Goal: Task Accomplishment & Management: Complete application form

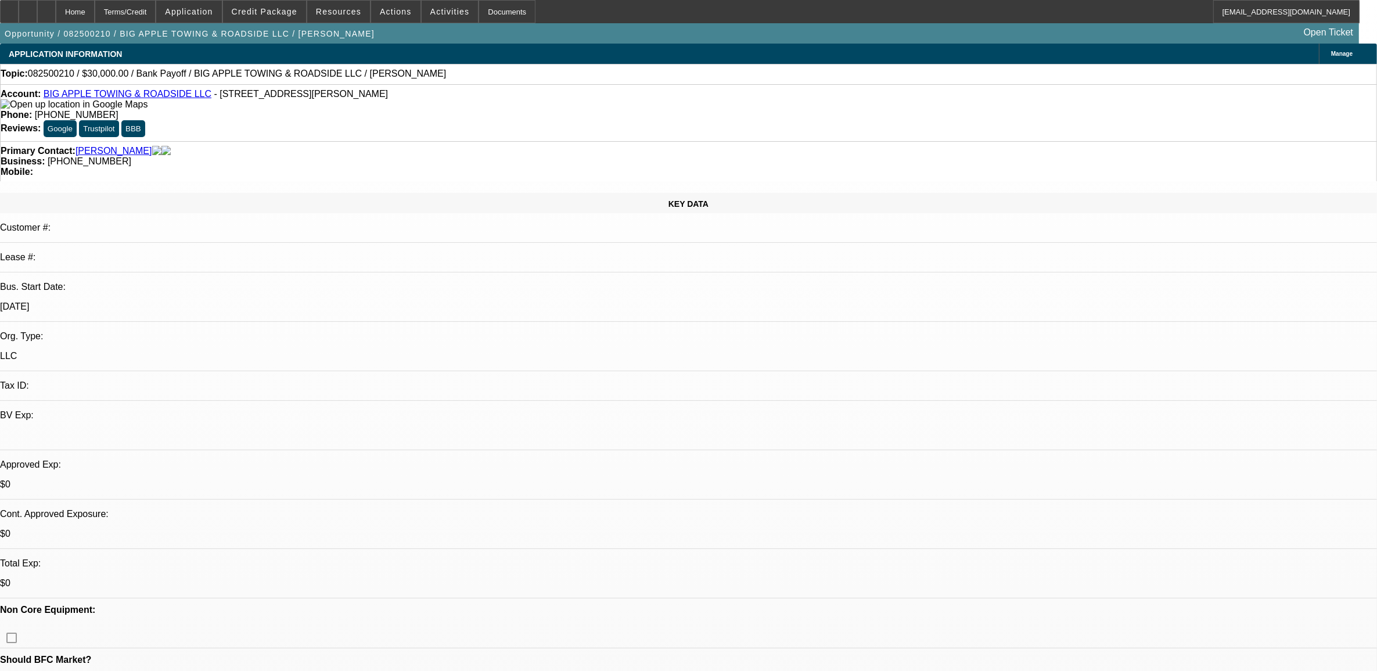
select select "0"
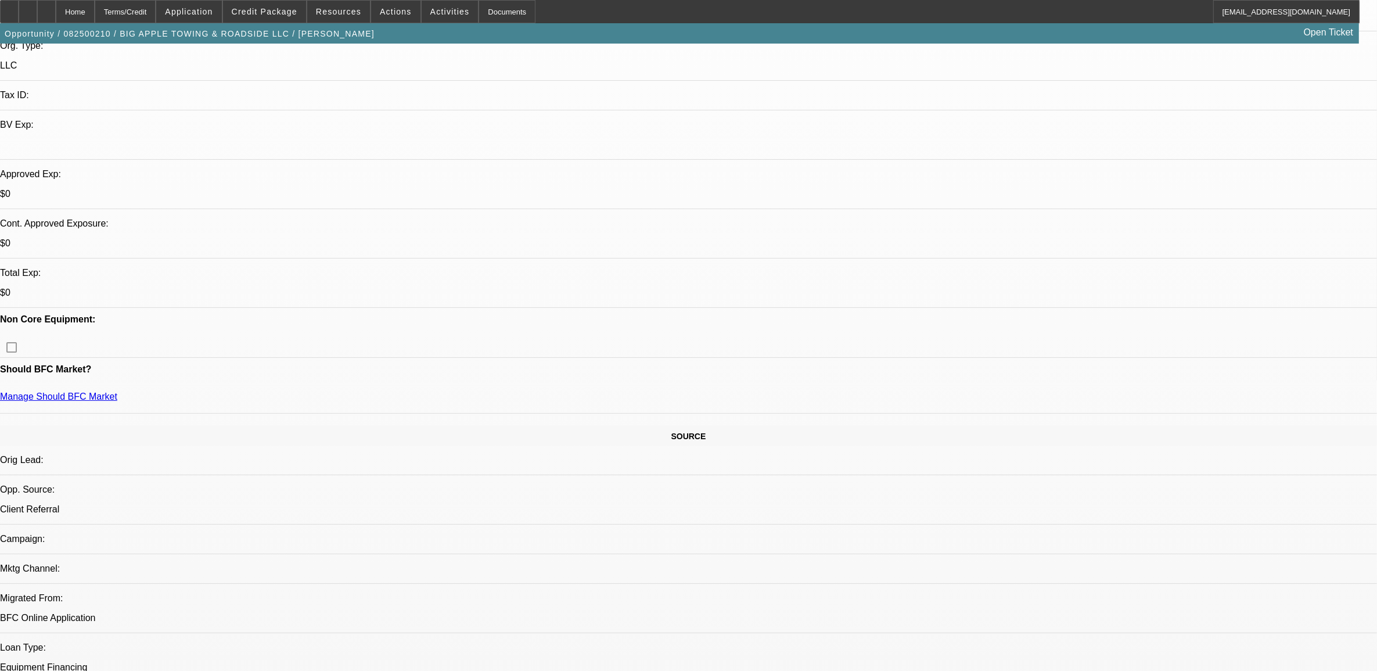
select select "2"
select select "6"
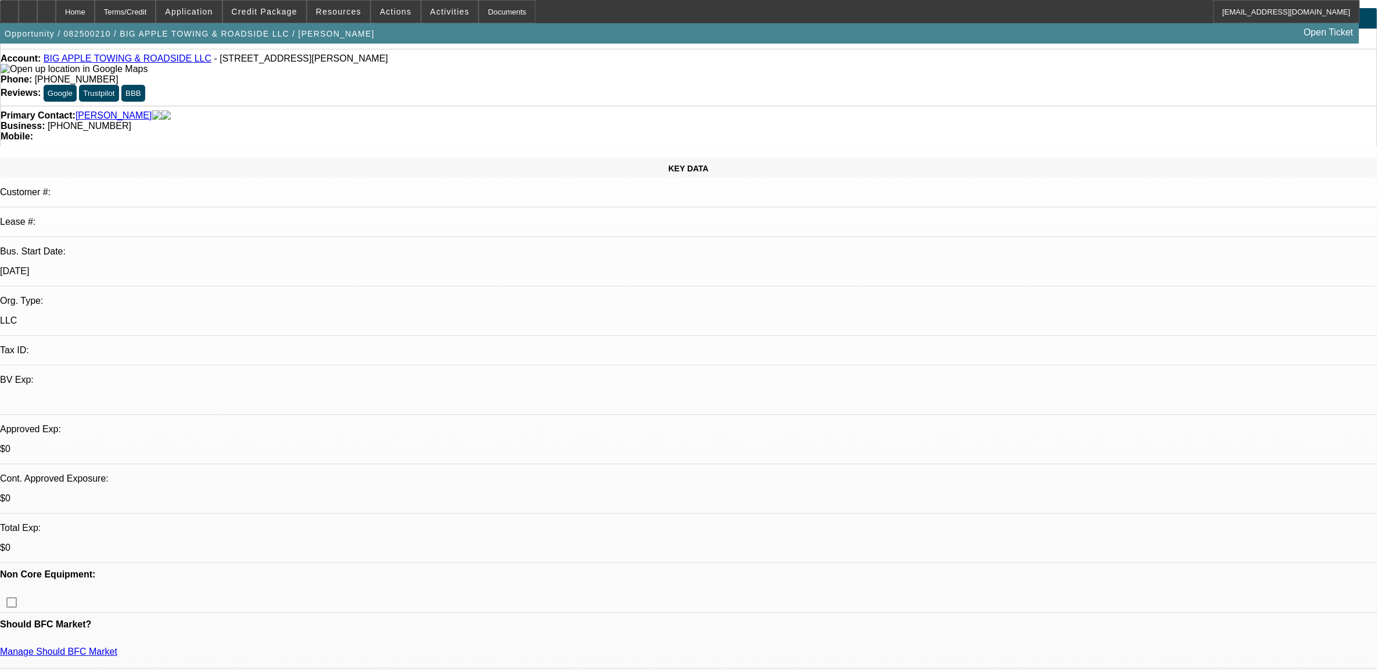
scroll to position [0, 0]
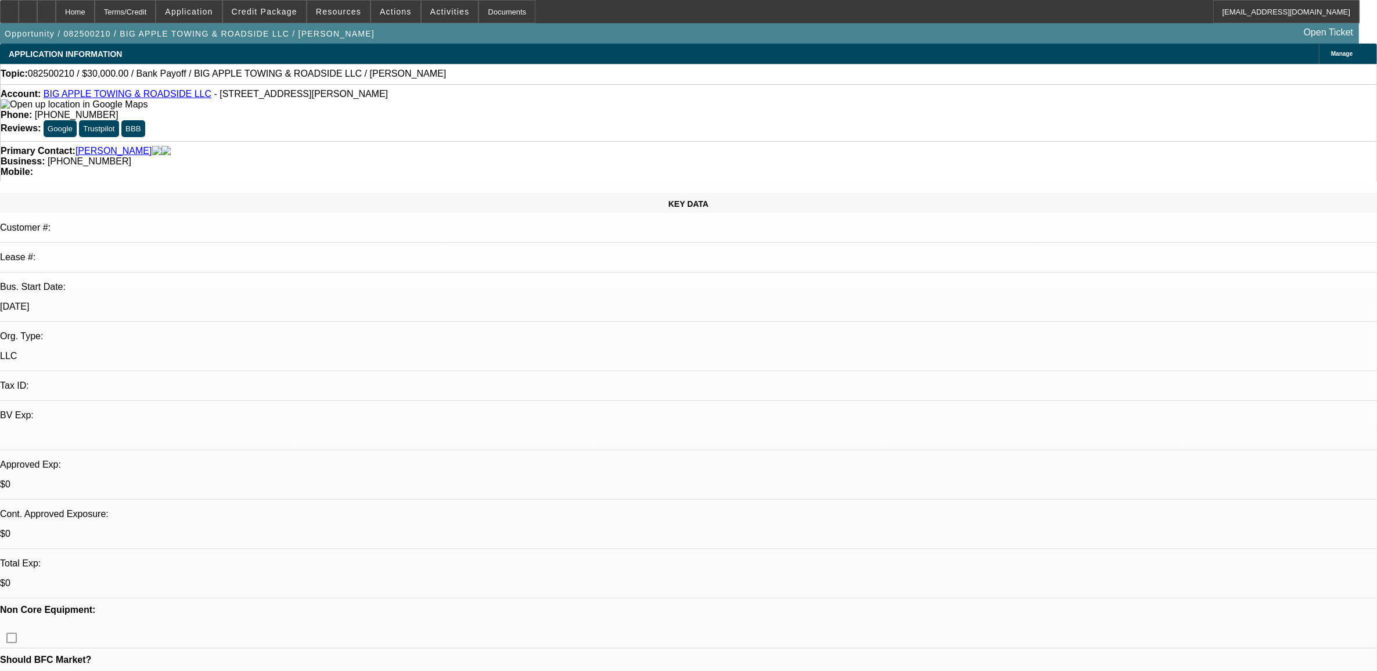
drag, startPoint x: 207, startPoint y: 210, endPoint x: 161, endPoint y: 212, distance: 45.9
click at [161, 302] on div "[DATE]" at bounding box center [688, 307] width 1377 height 10
drag, startPoint x: 161, startPoint y: 212, endPoint x: 247, endPoint y: 211, distance: 86.6
click at [247, 302] on p "[DATE]" at bounding box center [688, 307] width 1377 height 10
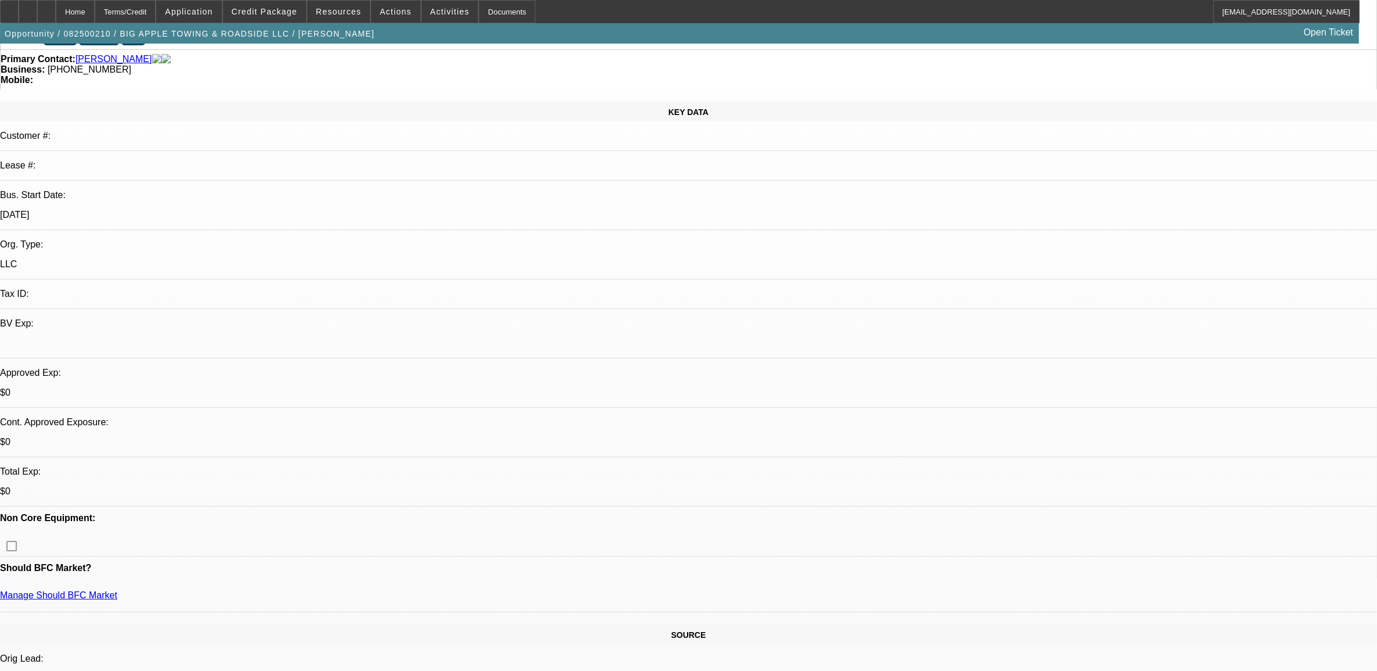
scroll to position [218, 0]
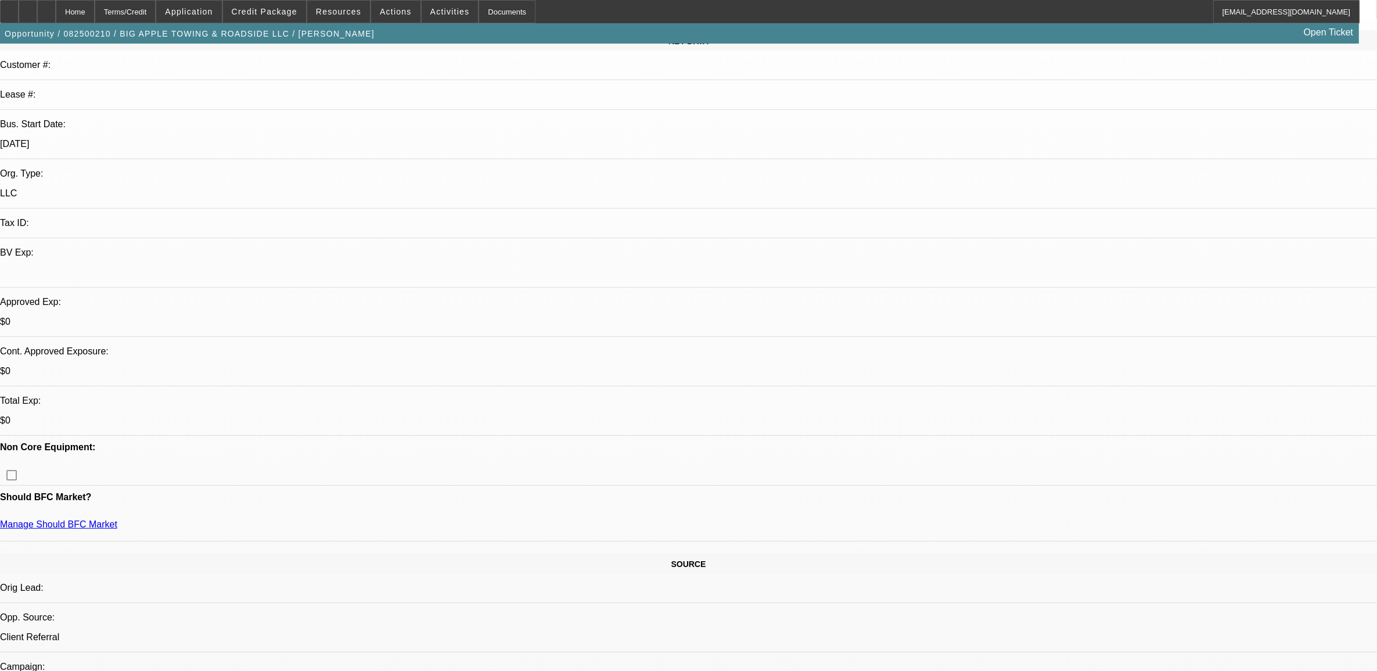
scroll to position [73, 0]
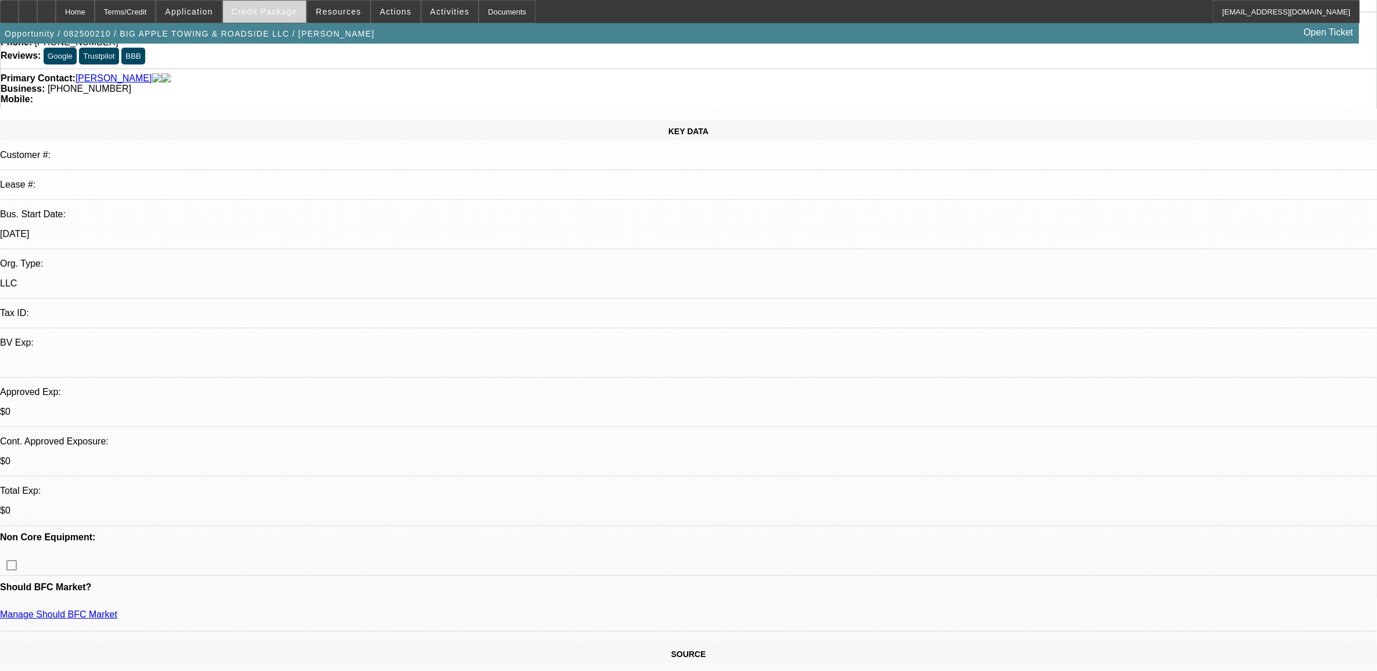
click at [297, 15] on span "Credit Package" at bounding box center [265, 11] width 66 height 9
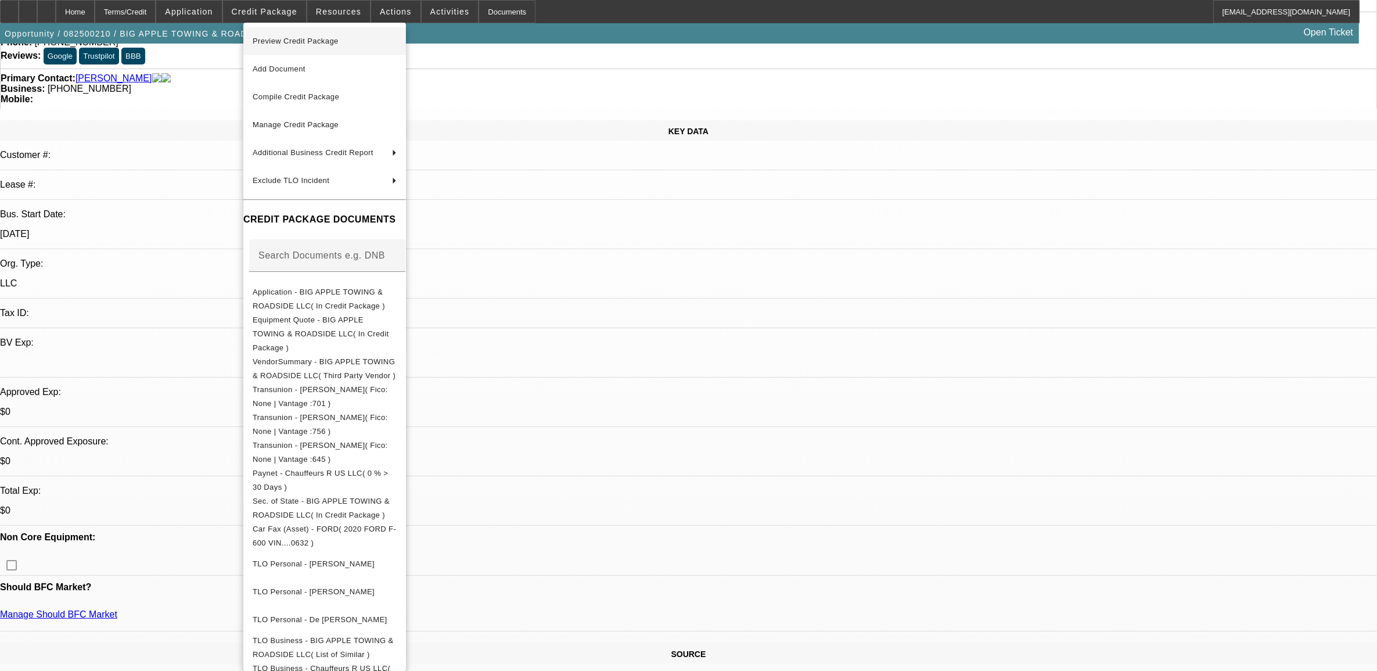
click at [295, 38] on span "Preview Credit Package" at bounding box center [296, 41] width 86 height 9
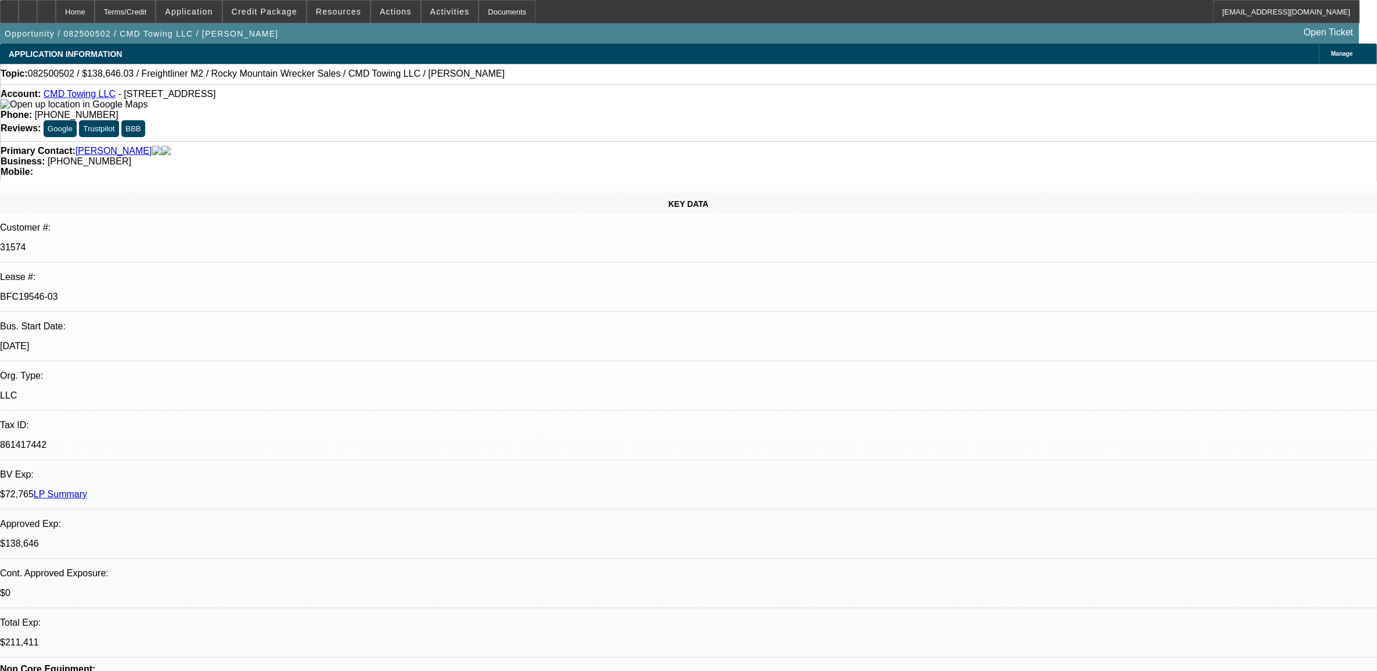
select select "0"
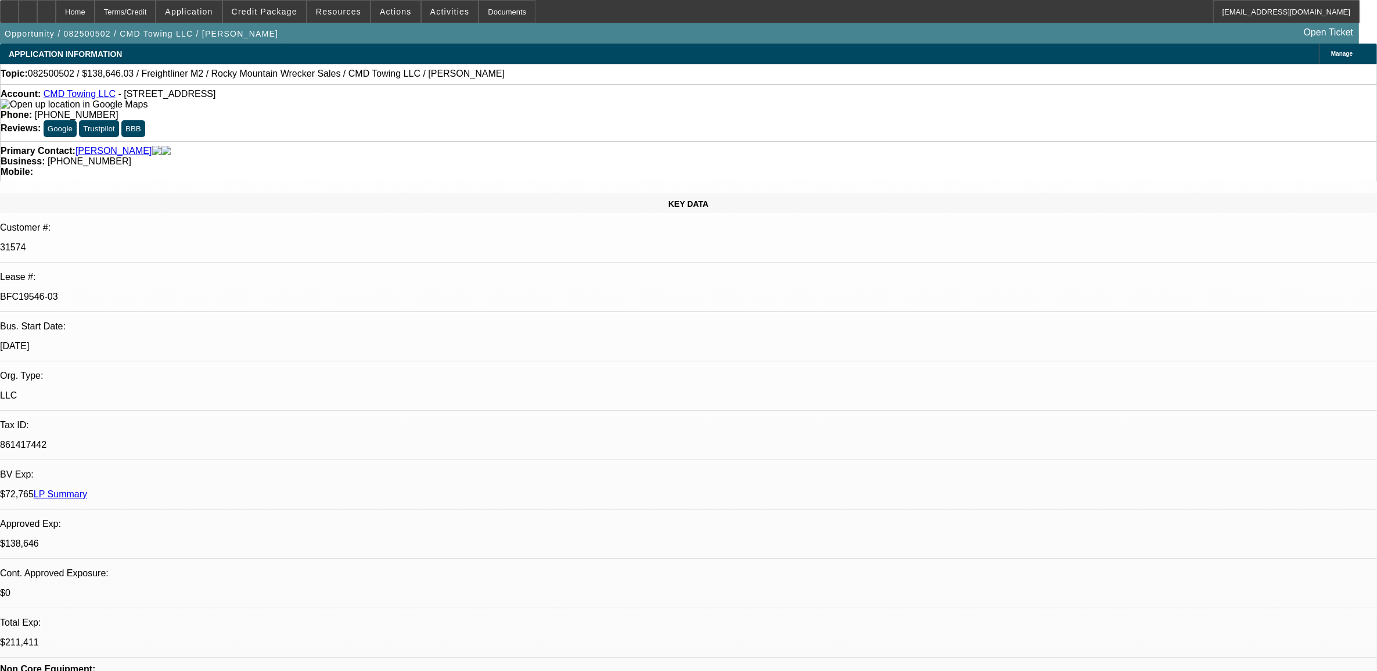
select select "0"
select select "1"
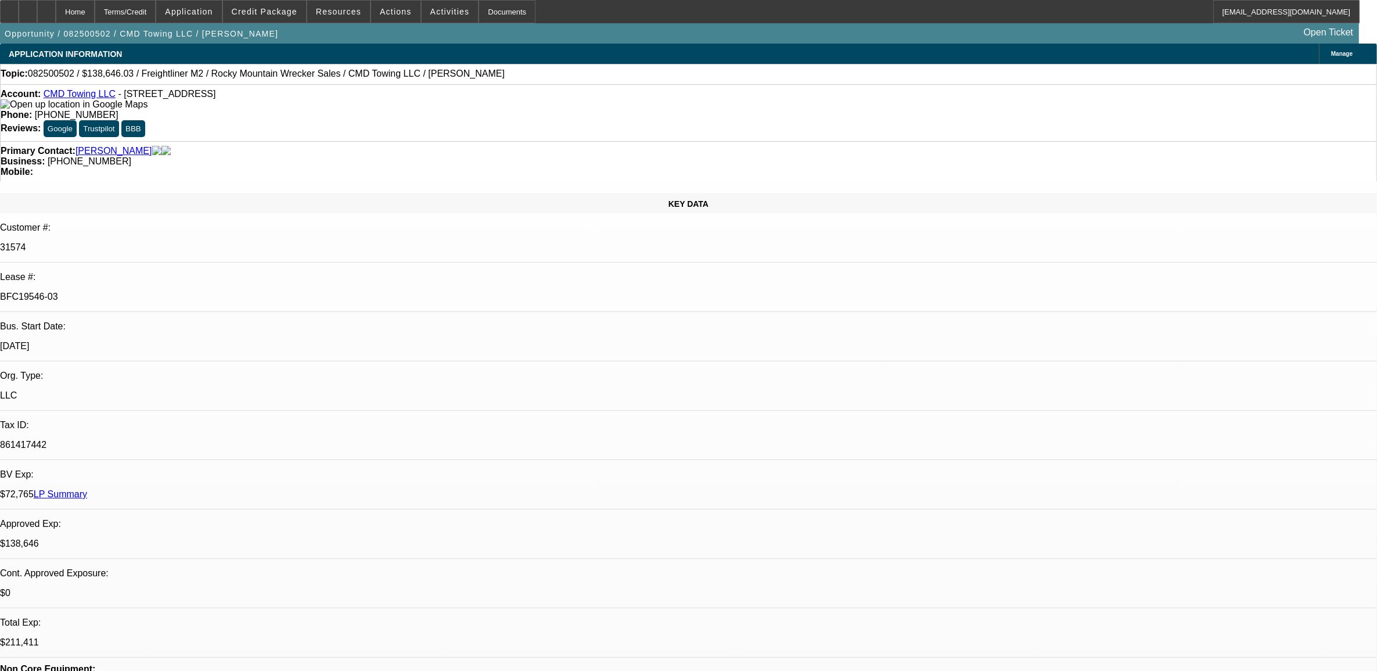
select select "1"
select select "6"
select select "1"
select select "6"
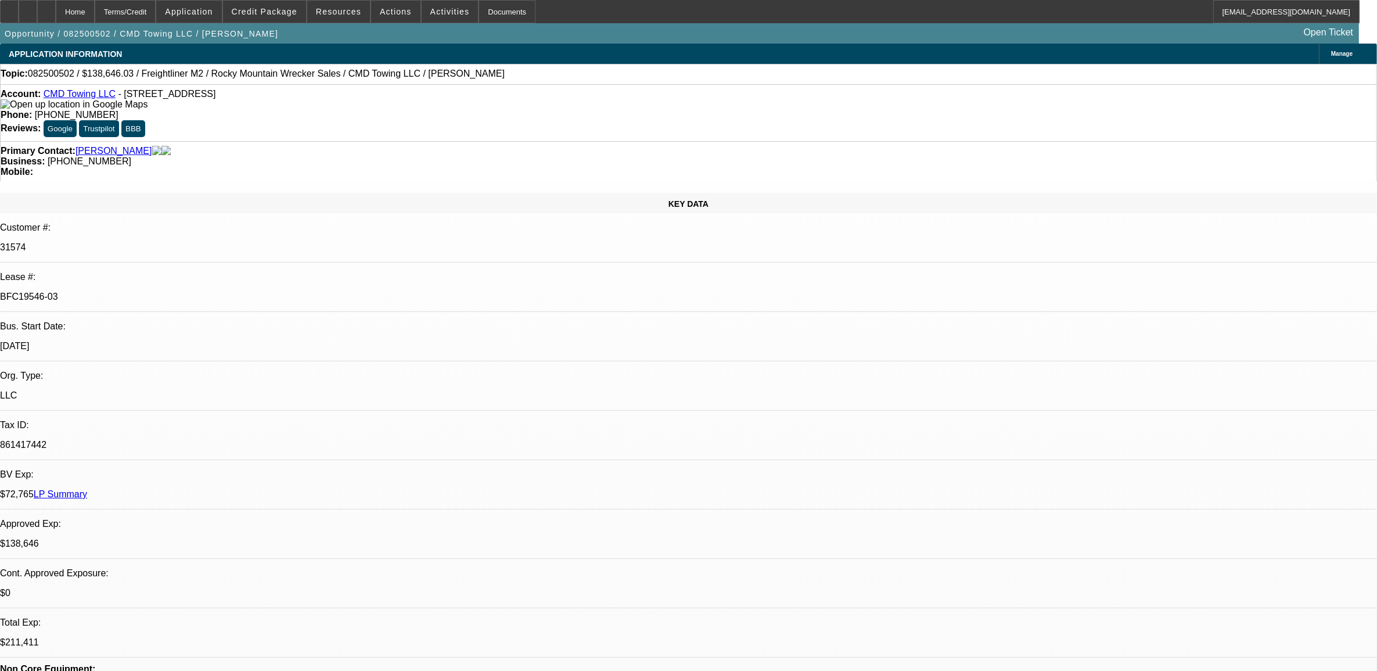
select select "1"
select select "6"
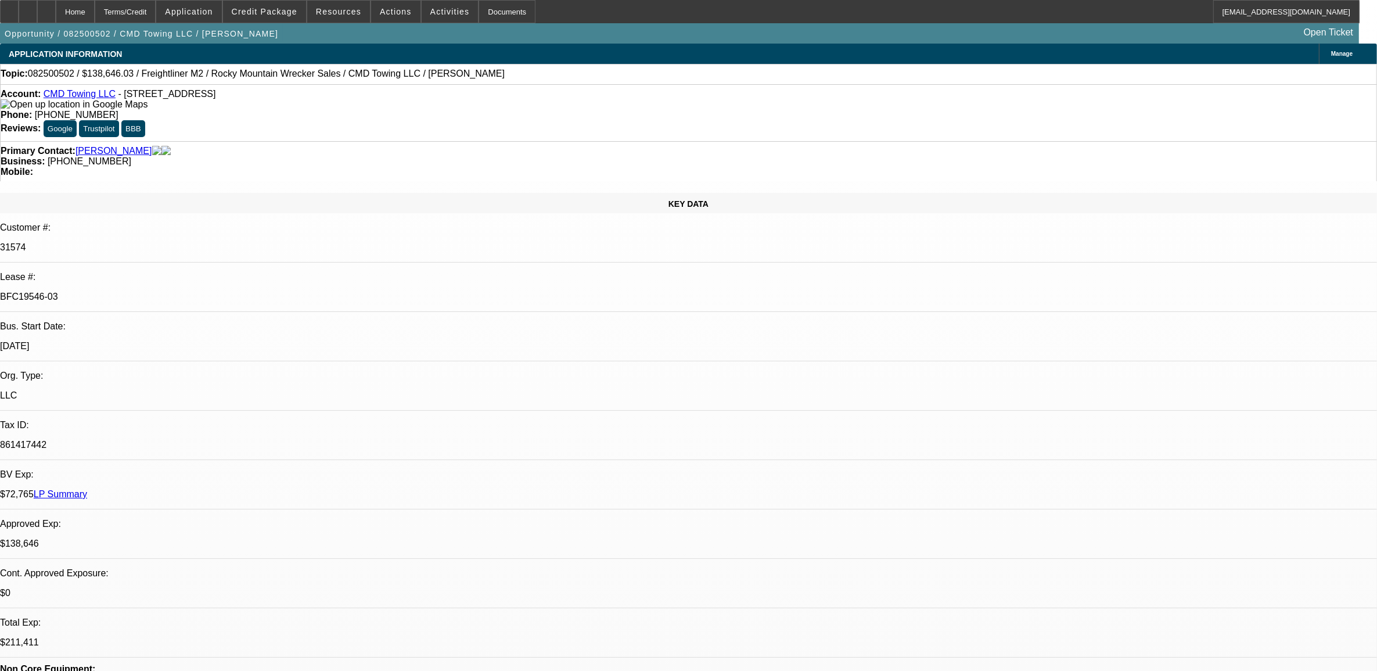
drag, startPoint x: 105, startPoint y: 98, endPoint x: 52, endPoint y: 98, distance: 52.9
click at [52, 98] on div "Account: CMD Towing LLC - 4491 W 3500 S Apt A4, West Valley City, UT 84120" at bounding box center [689, 99] width 1376 height 21
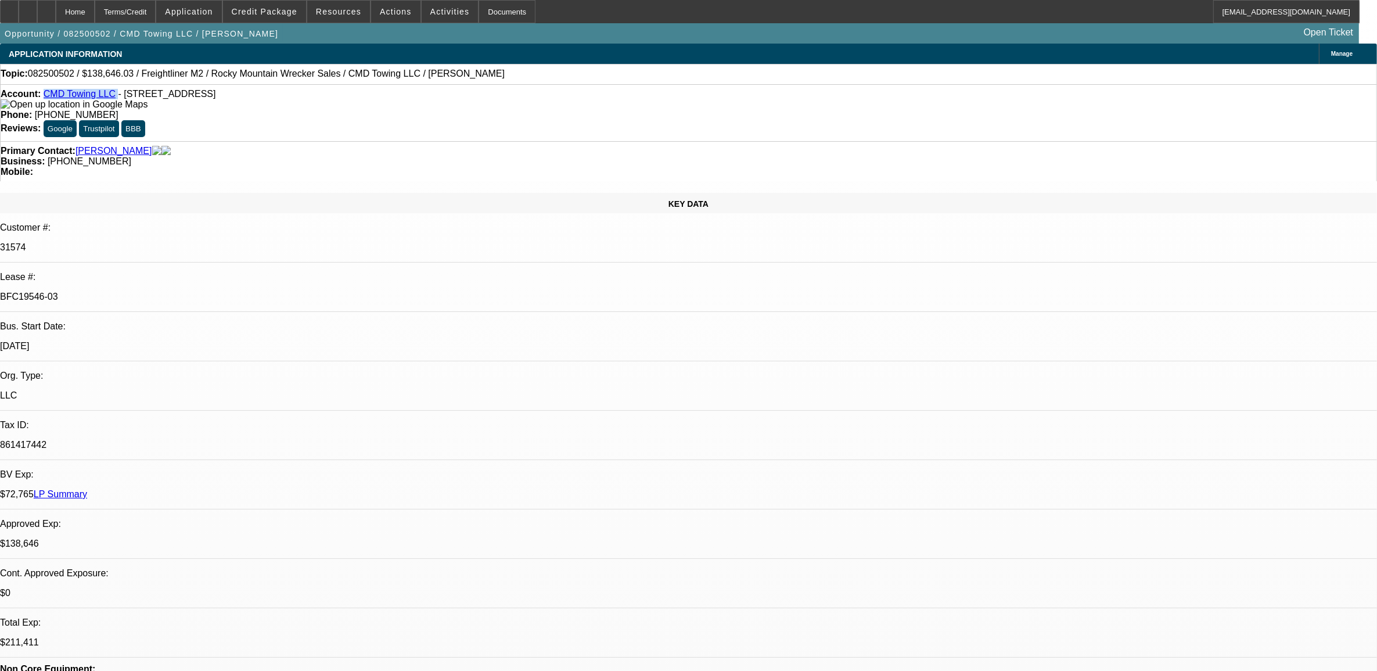
copy div "CMD Towing LLC"
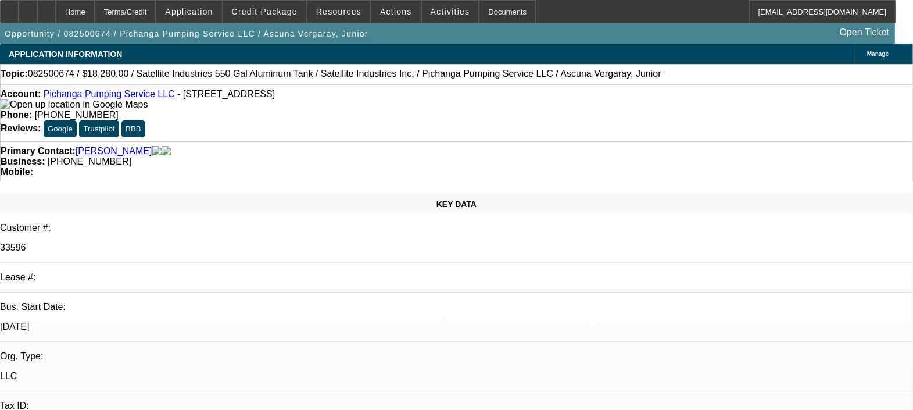
select select "0"
select select "2"
select select "0.1"
select select "1"
select select "2"
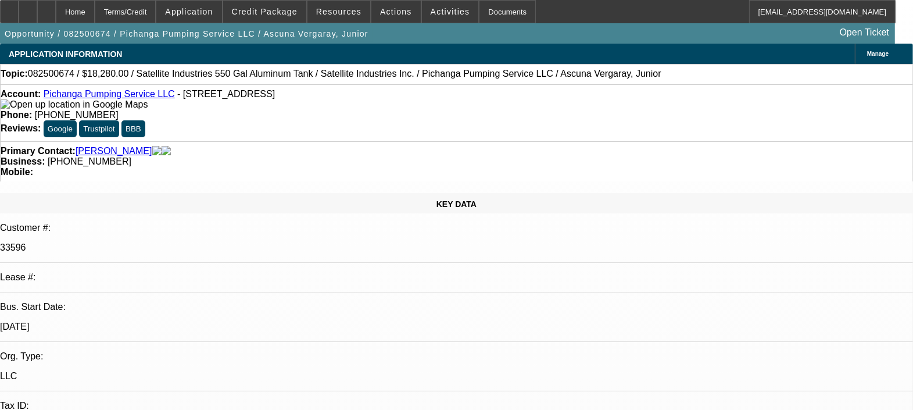
select select "4"
click at [275, 15] on span "Credit Package" at bounding box center [265, 11] width 66 height 9
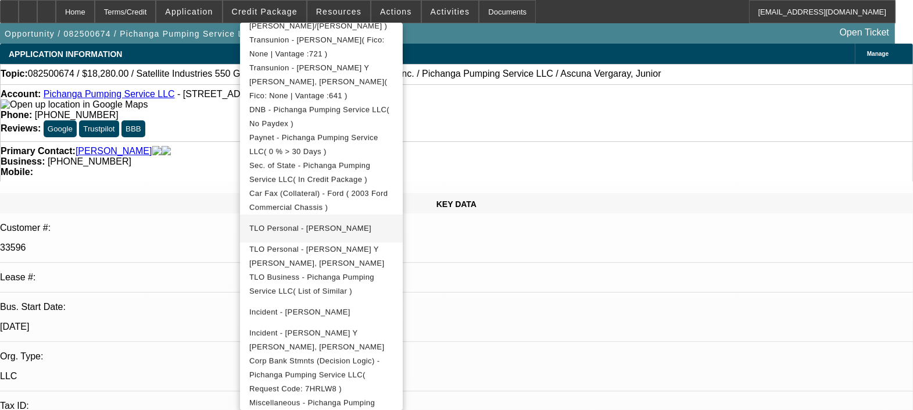
scroll to position [417, 0]
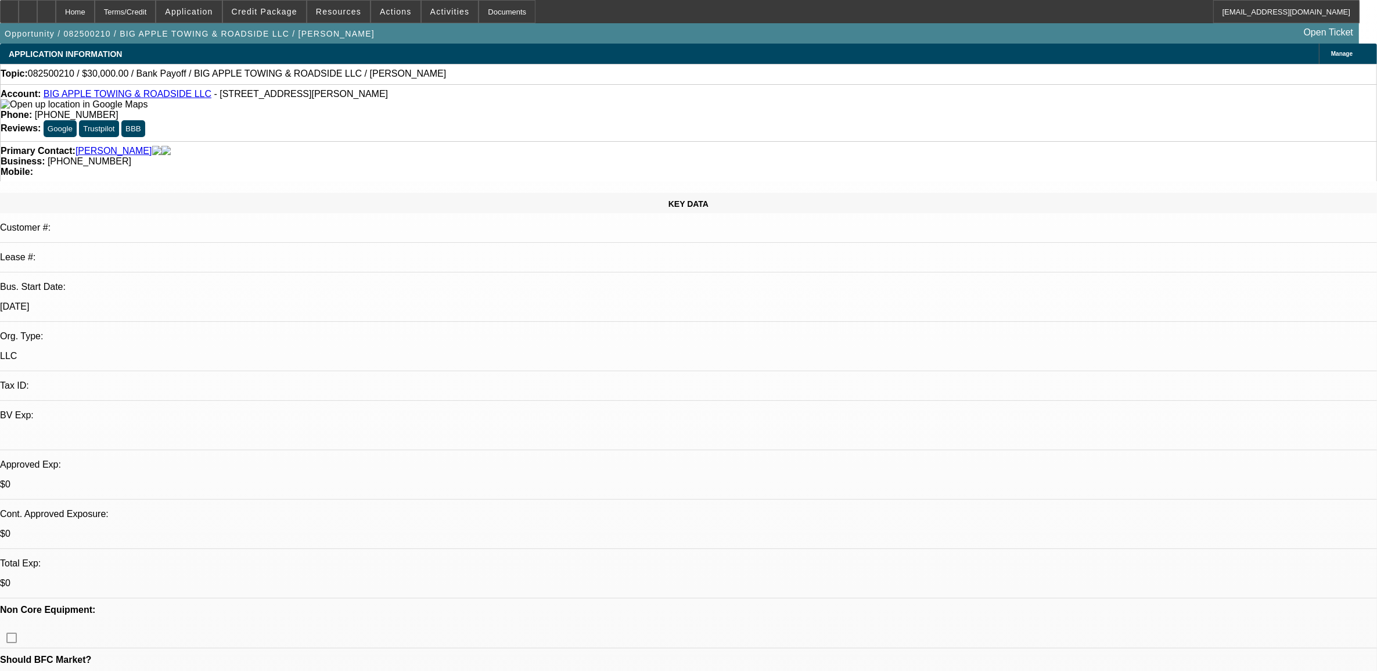
select select "0"
select select "2"
select select "0"
select select "6"
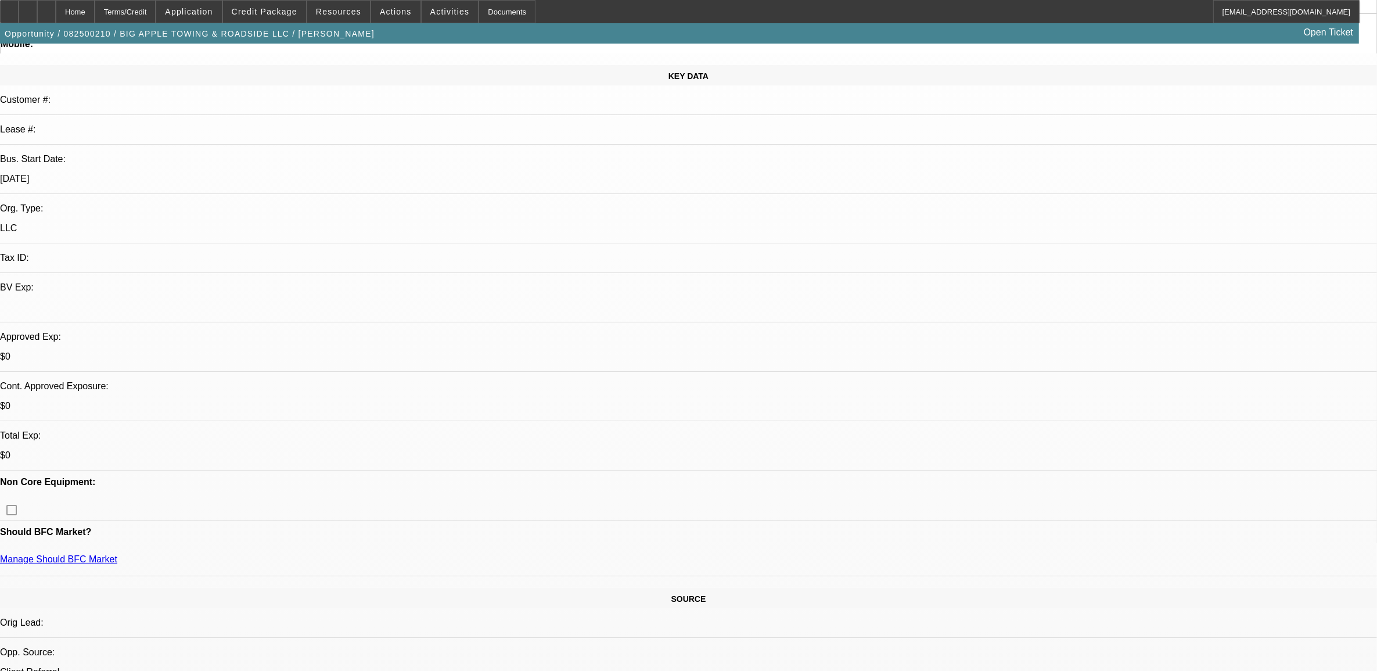
scroll to position [145, 0]
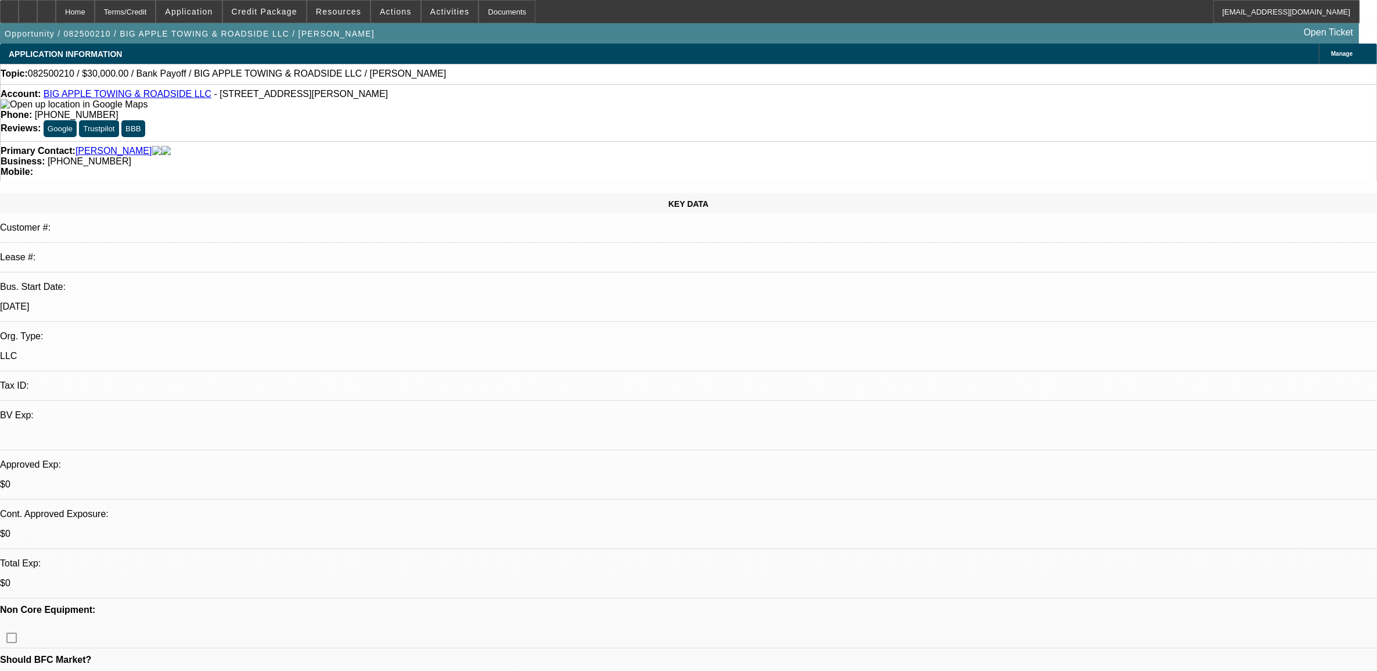
select select "0"
select select "1"
select select "2"
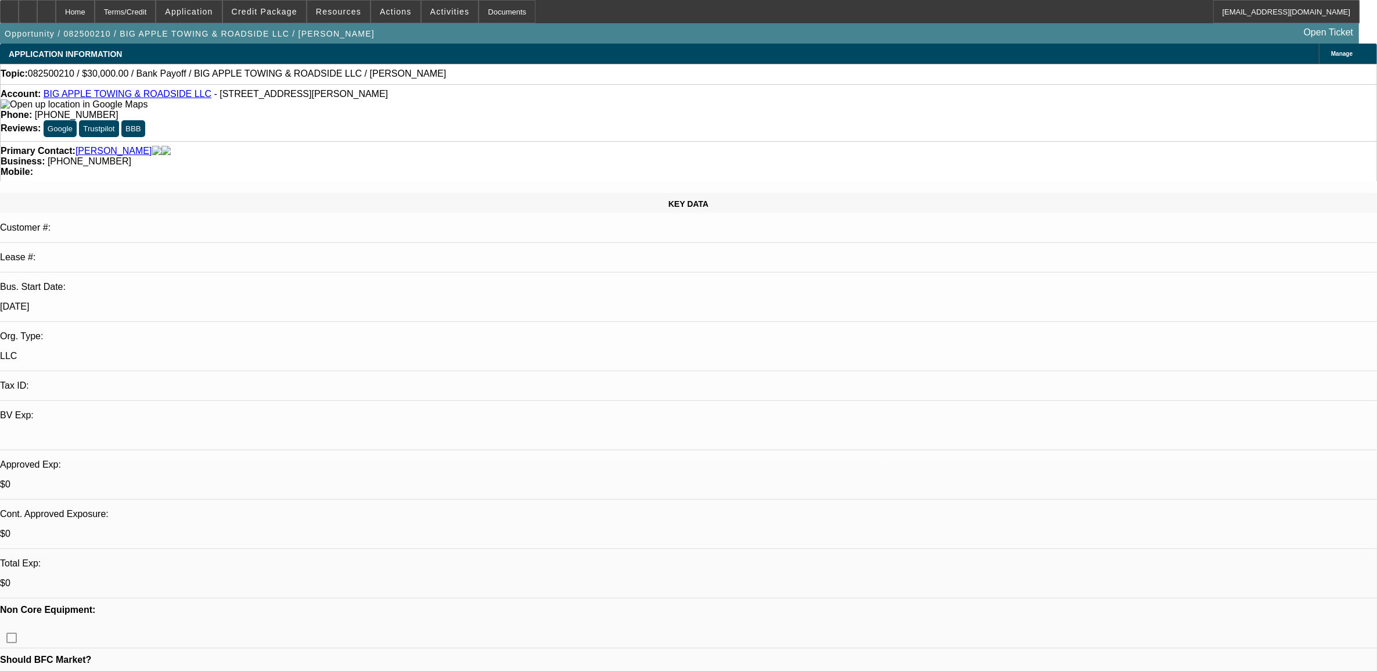
select select "6"
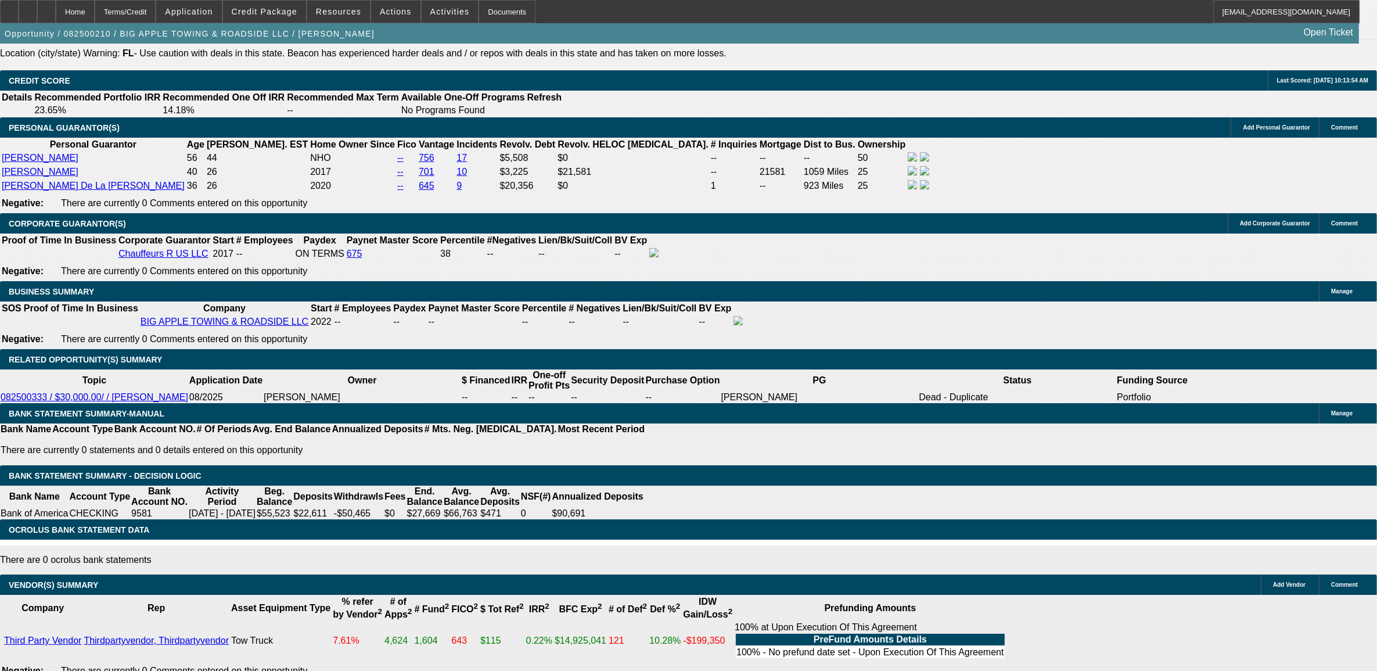
scroll to position [1667, 0]
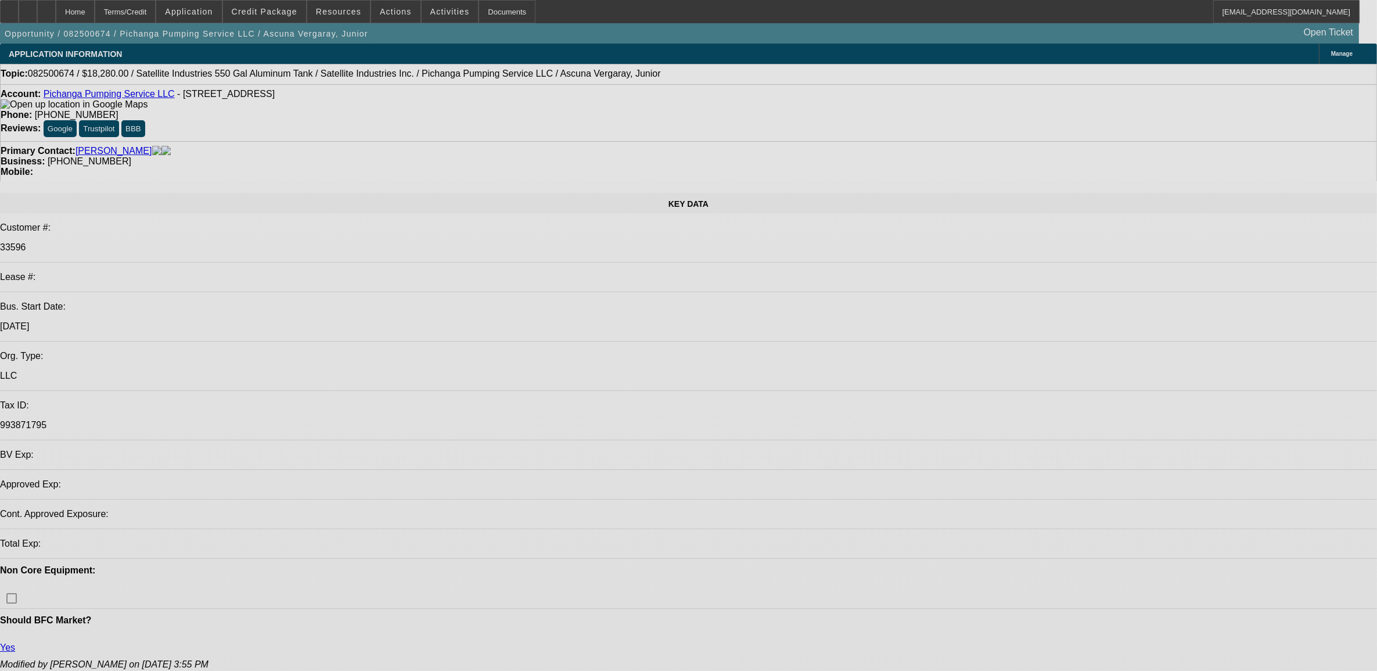
select select "0"
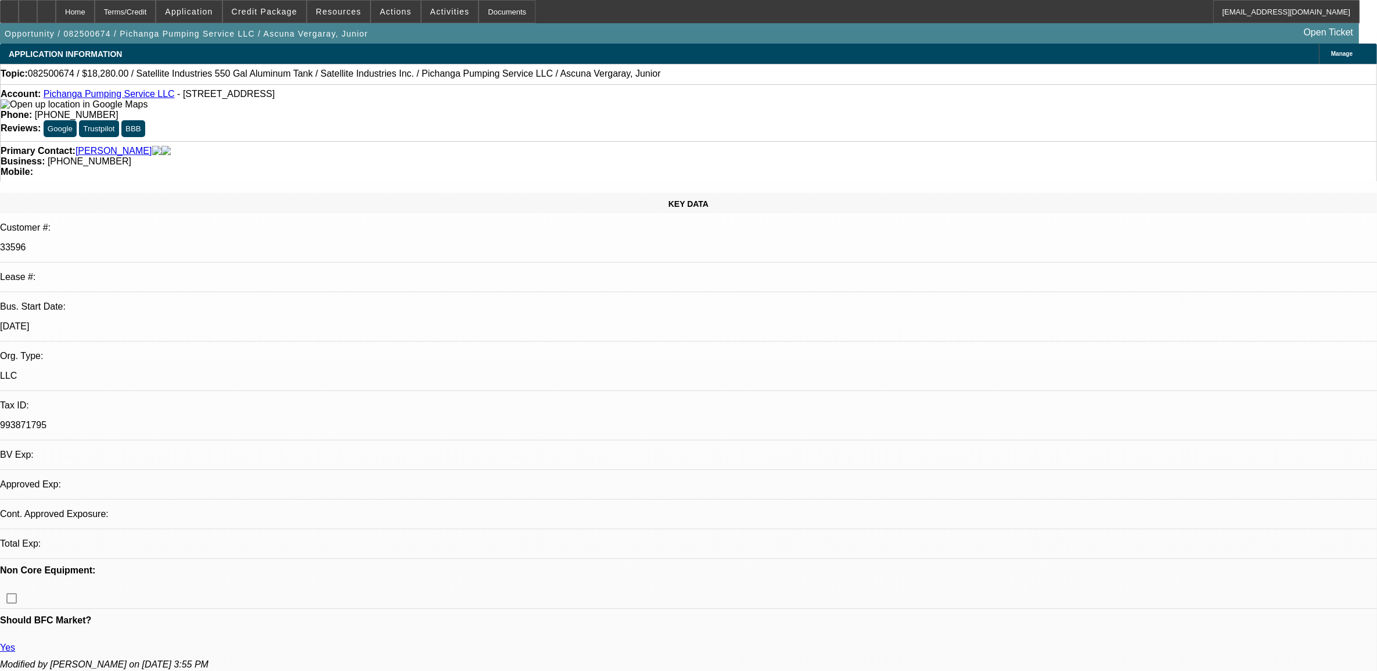
select select "2"
select select "0.1"
select select "4"
select select "0"
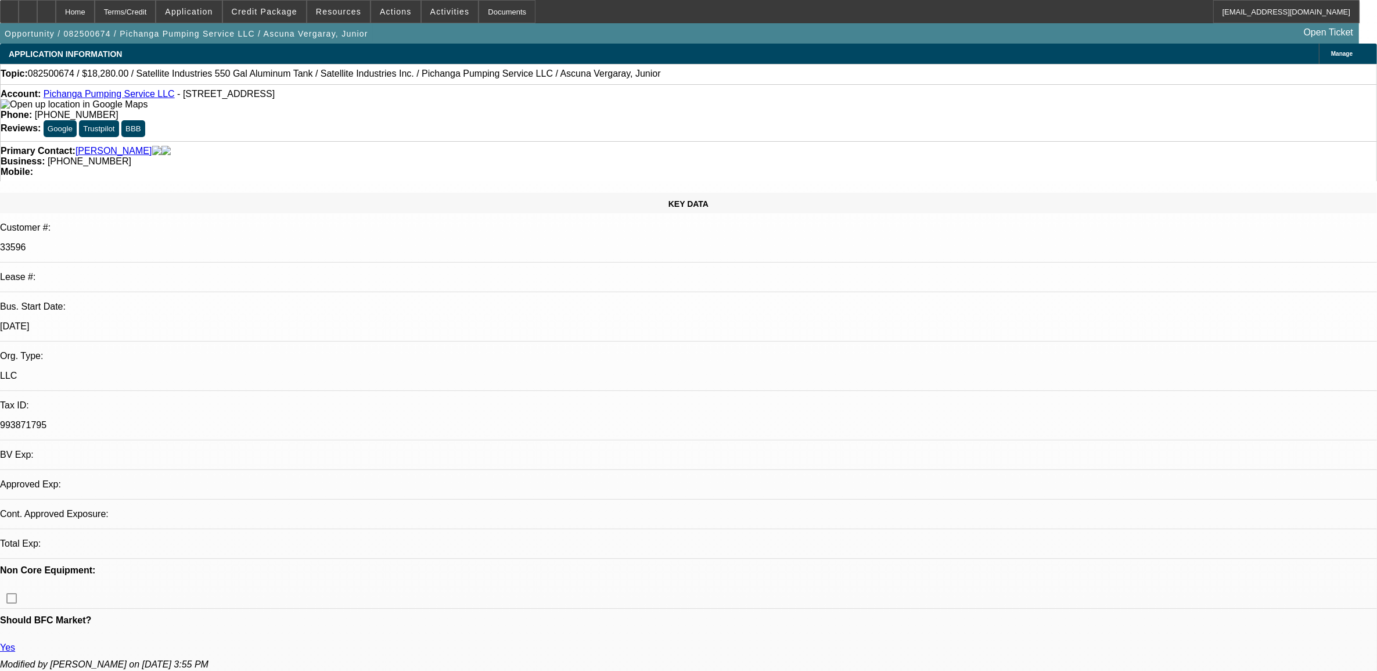
select select "2"
select select "0.1"
select select "4"
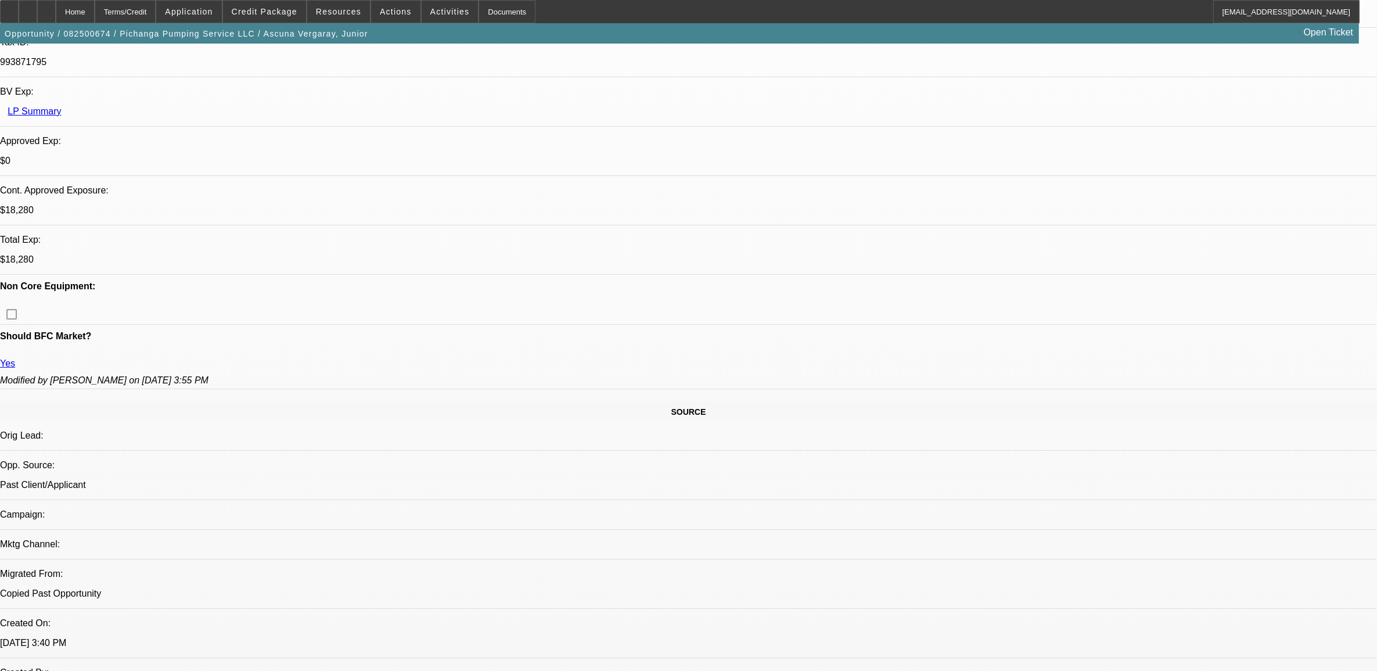
scroll to position [145, 0]
drag, startPoint x: 1165, startPoint y: 401, endPoint x: 996, endPoint y: 391, distance: 169.4
drag, startPoint x: 996, startPoint y: 391, endPoint x: 1011, endPoint y: 412, distance: 26.3
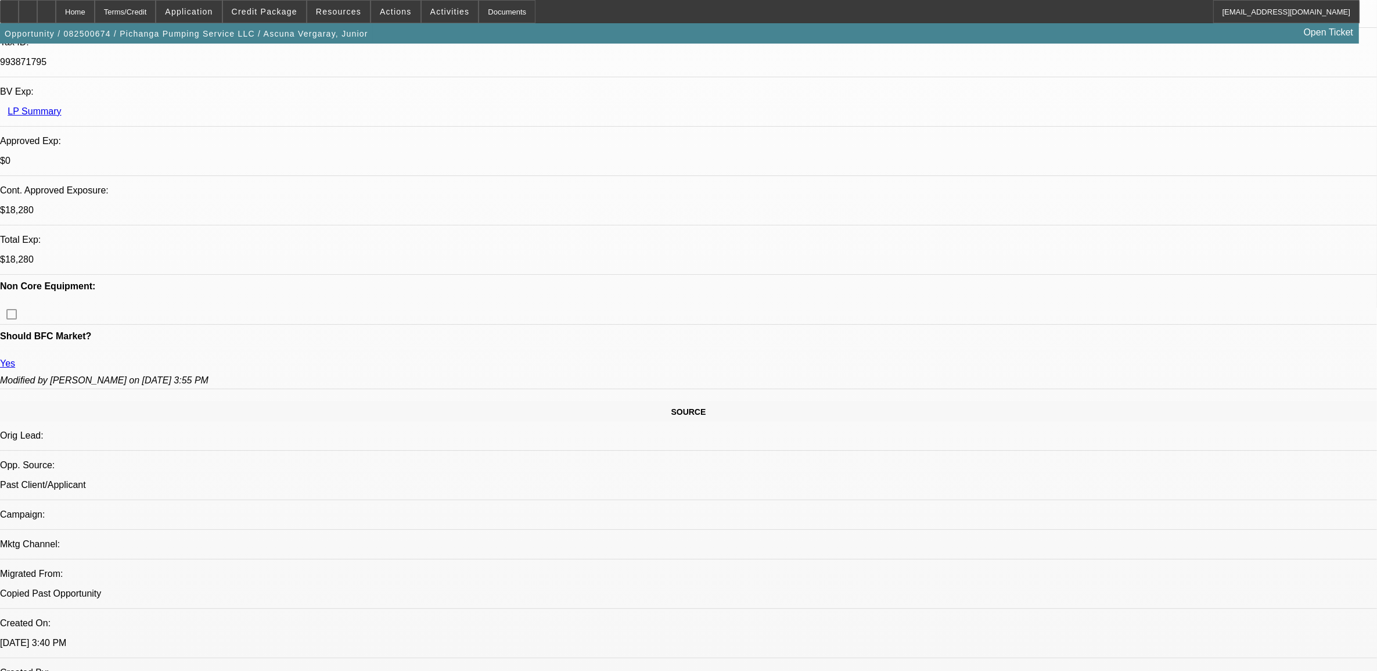
drag, startPoint x: 994, startPoint y: 408, endPoint x: 1222, endPoint y: 433, distance: 229.1
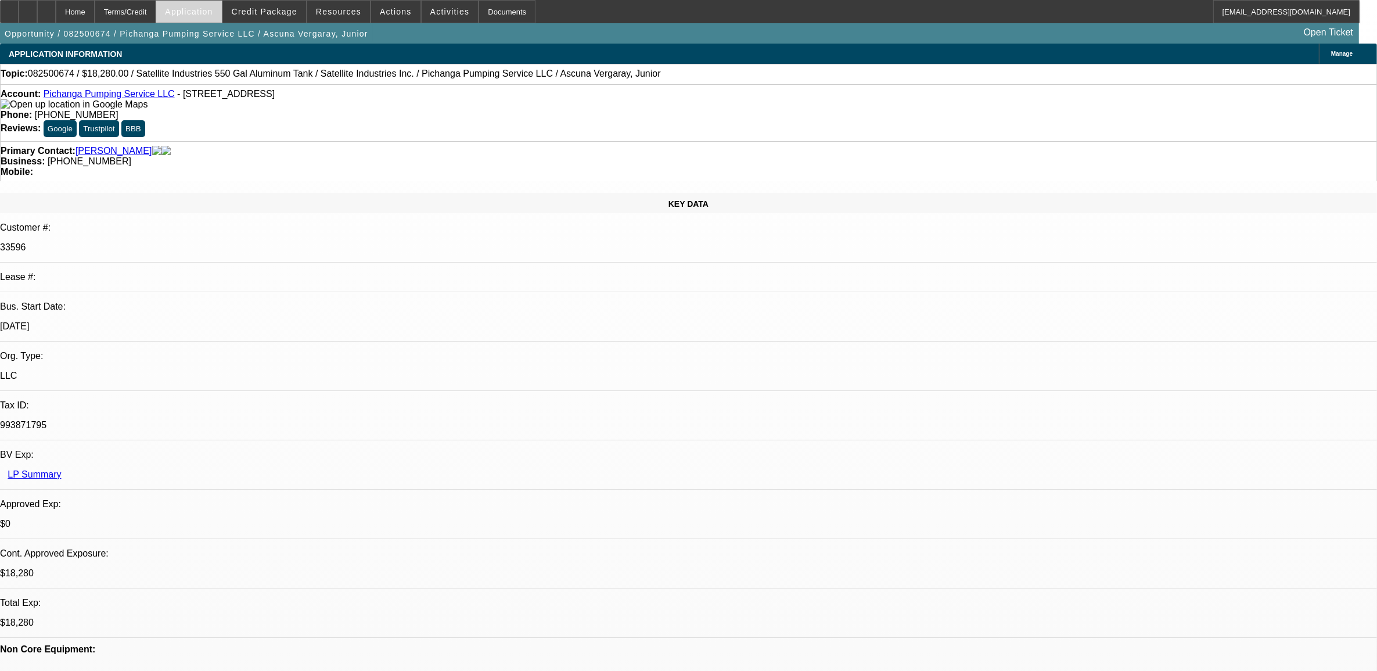
click at [213, 7] on span "Application" at bounding box center [189, 11] width 48 height 9
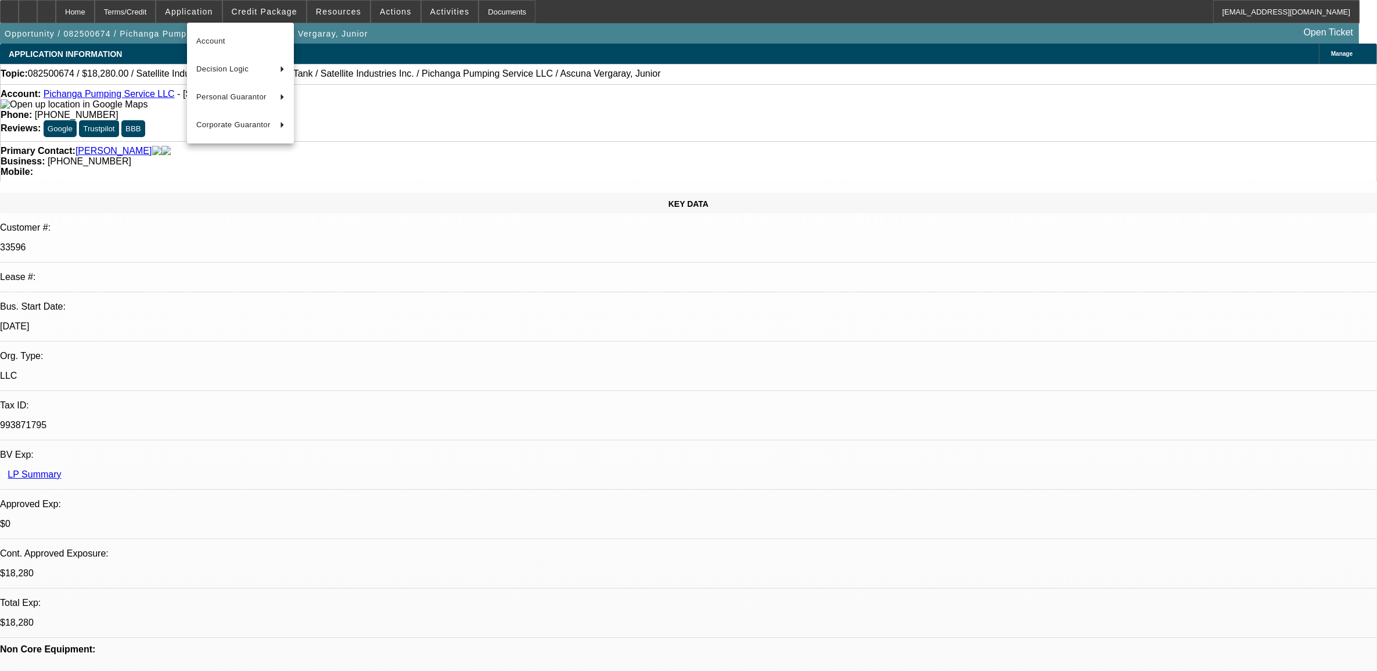
click at [173, 12] on div at bounding box center [688, 335] width 1377 height 671
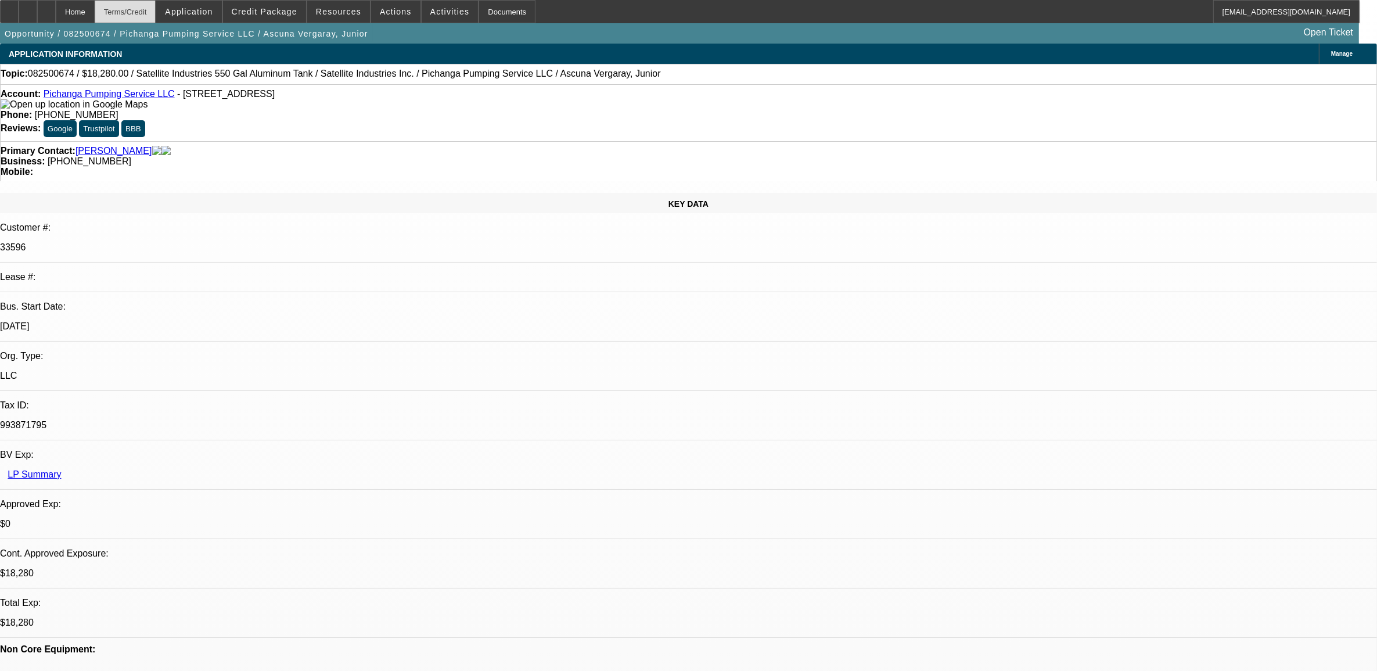
click at [156, 12] on div "Terms/Credit" at bounding box center [126, 11] width 62 height 23
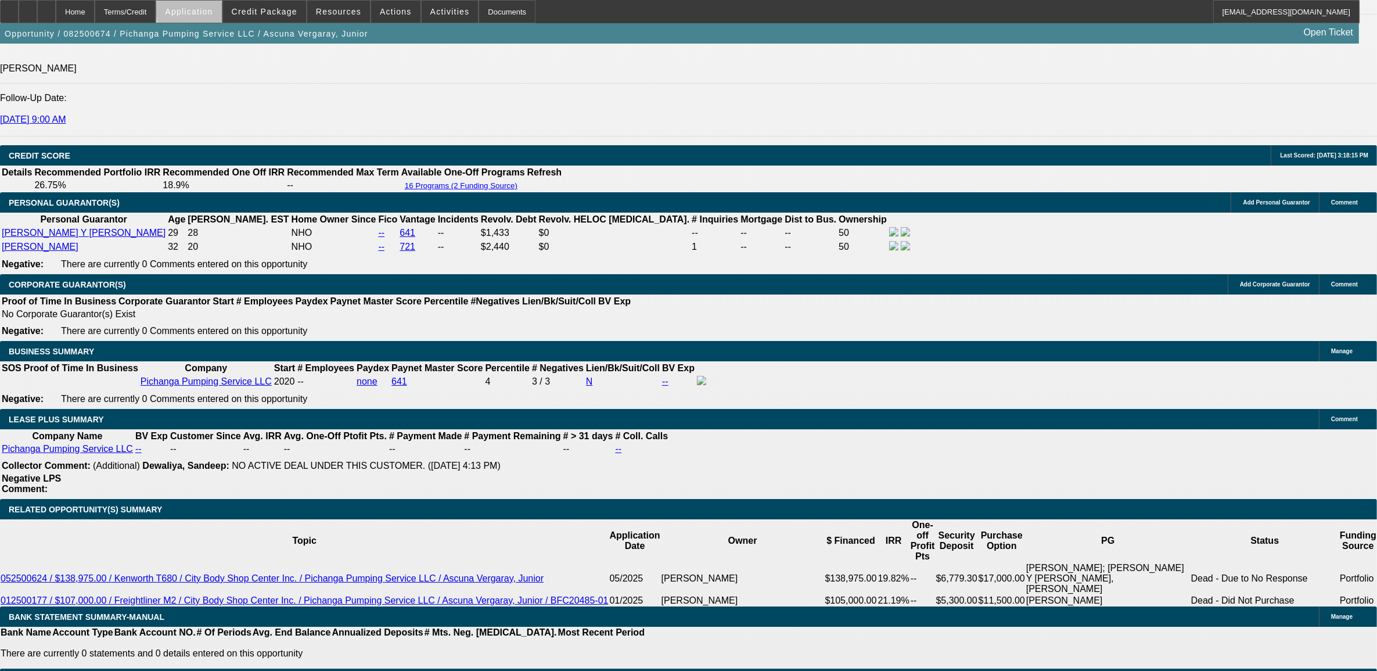
click at [213, 12] on span "Application" at bounding box center [189, 11] width 48 height 9
click at [281, 6] on div at bounding box center [688, 335] width 1377 height 671
click at [282, 6] on span at bounding box center [264, 12] width 83 height 28
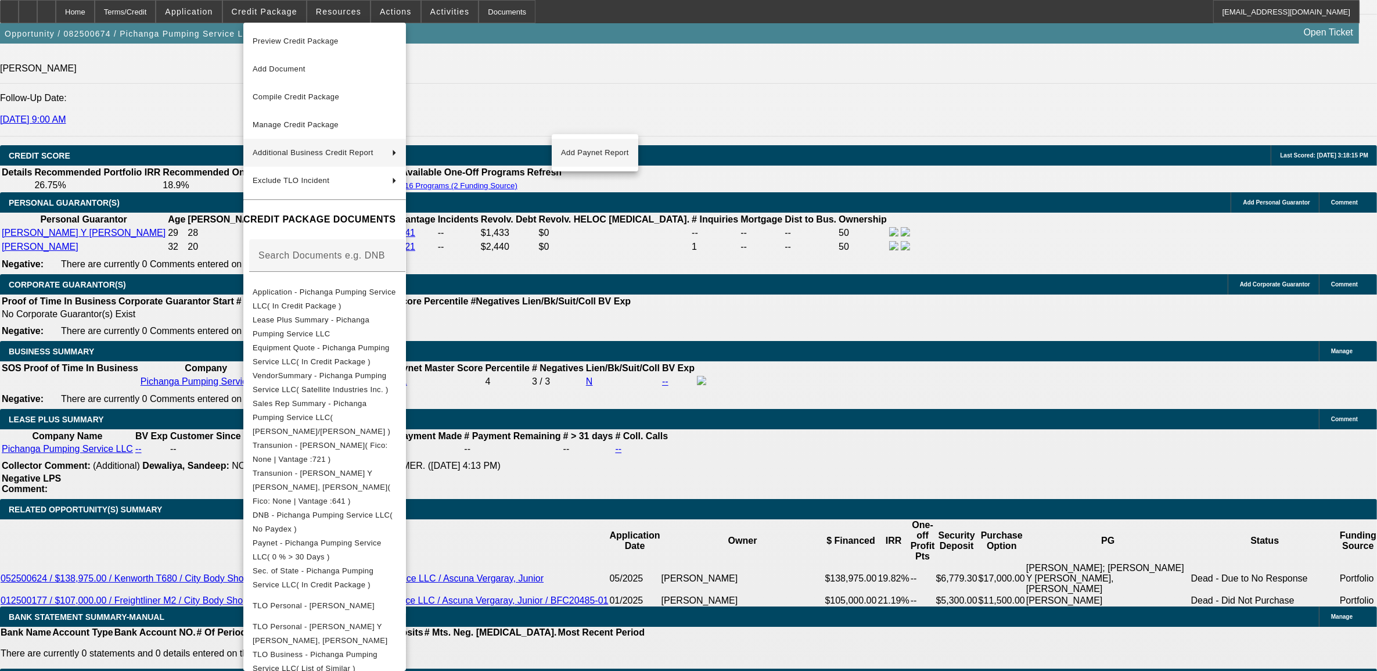
click at [575, 157] on span "Add Paynet Report" at bounding box center [595, 153] width 68 height 14
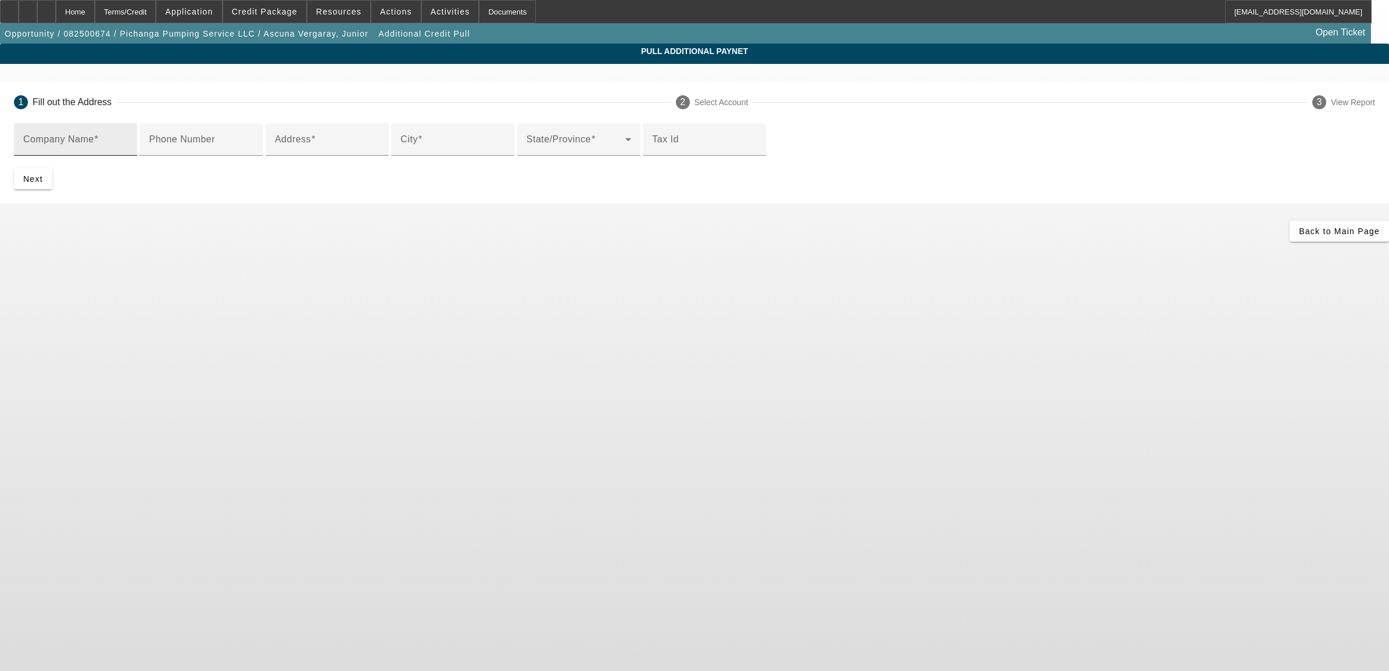
click at [128, 149] on input "Company Name" at bounding box center [75, 144] width 105 height 14
